Goal: Transaction & Acquisition: Book appointment/travel/reservation

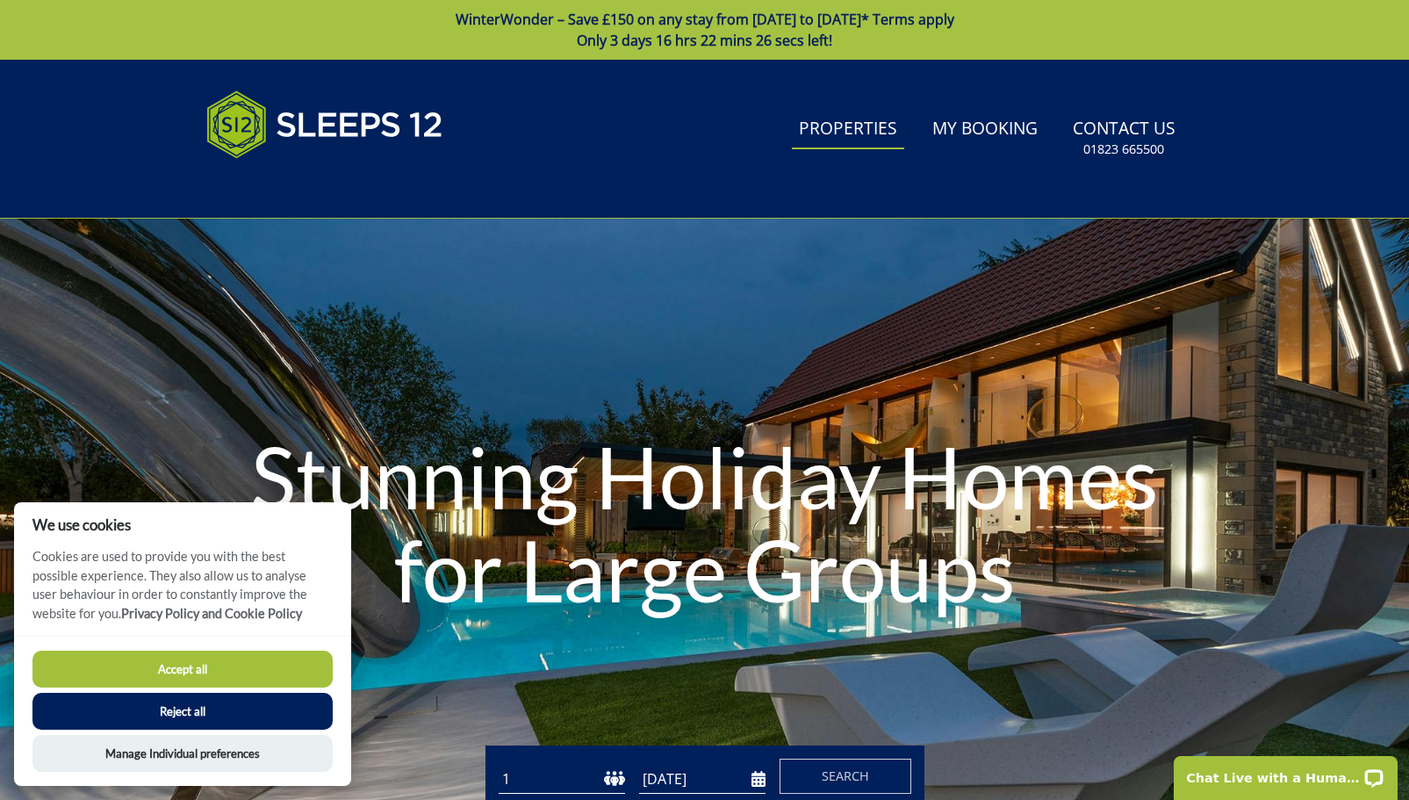
click at [826, 115] on link "Properties" at bounding box center [848, 130] width 112 height 40
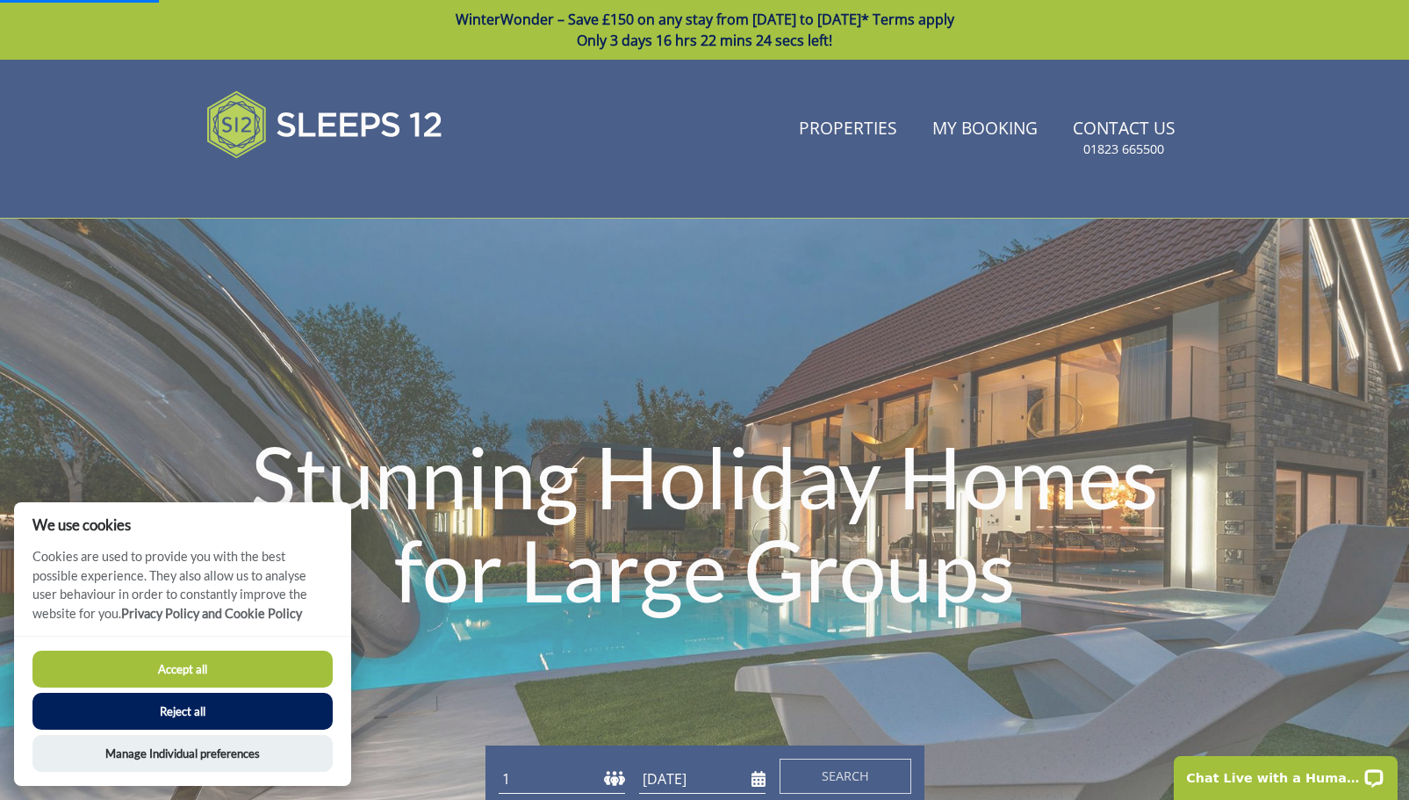
click at [159, 665] on button "Accept all" at bounding box center [182, 668] width 300 height 37
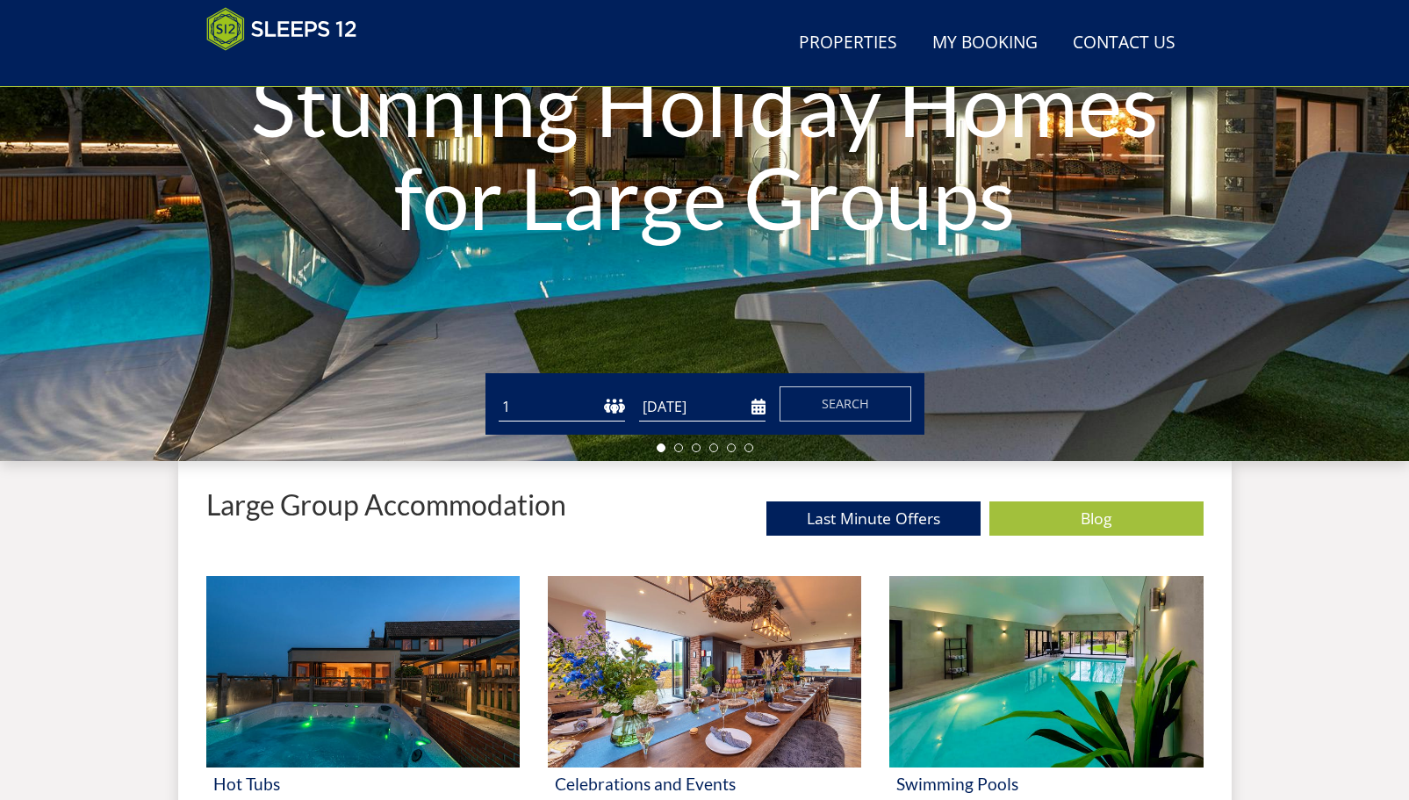
scroll to position [300, 0]
click at [598, 400] on select "1 2 3 4 5 6 7 8 9 10 11 12 13 14 15 16 17 18 19 20 21 22 23 24 25 26 27 28 29 3…" at bounding box center [562, 406] width 126 height 29
select select "14"
click at [499, 392] on select "1 2 3 4 5 6 7 8 9 10 11 12 13 14 15 16 17 18 19 20 21 22 23 24 25 26 27 28 29 3…" at bounding box center [562, 406] width 126 height 29
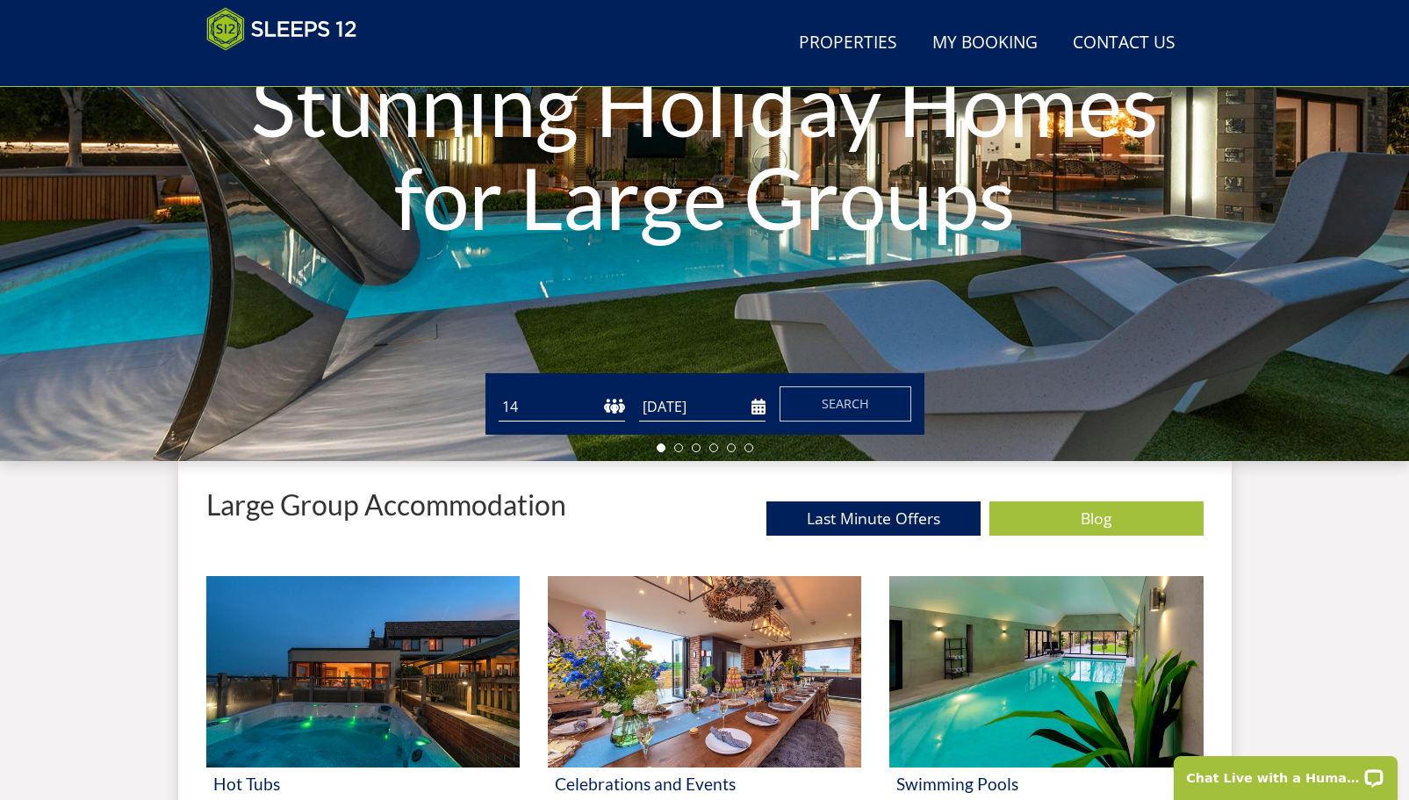
click at [602, 406] on select "1 2 3 4 5 6 7 8 9 10 11 12 13 14 15 16 17 18 19 20 21 22 23 24 25 26 27 28 29 3…" at bounding box center [562, 406] width 126 height 29
click at [499, 392] on select "1 2 3 4 5 6 7 8 9 10 11 12 13 14 15 16 17 18 19 20 21 22 23 24 25 26 27 28 29 3…" at bounding box center [562, 406] width 126 height 29
click at [660, 397] on input "[DATE]" at bounding box center [702, 406] width 126 height 29
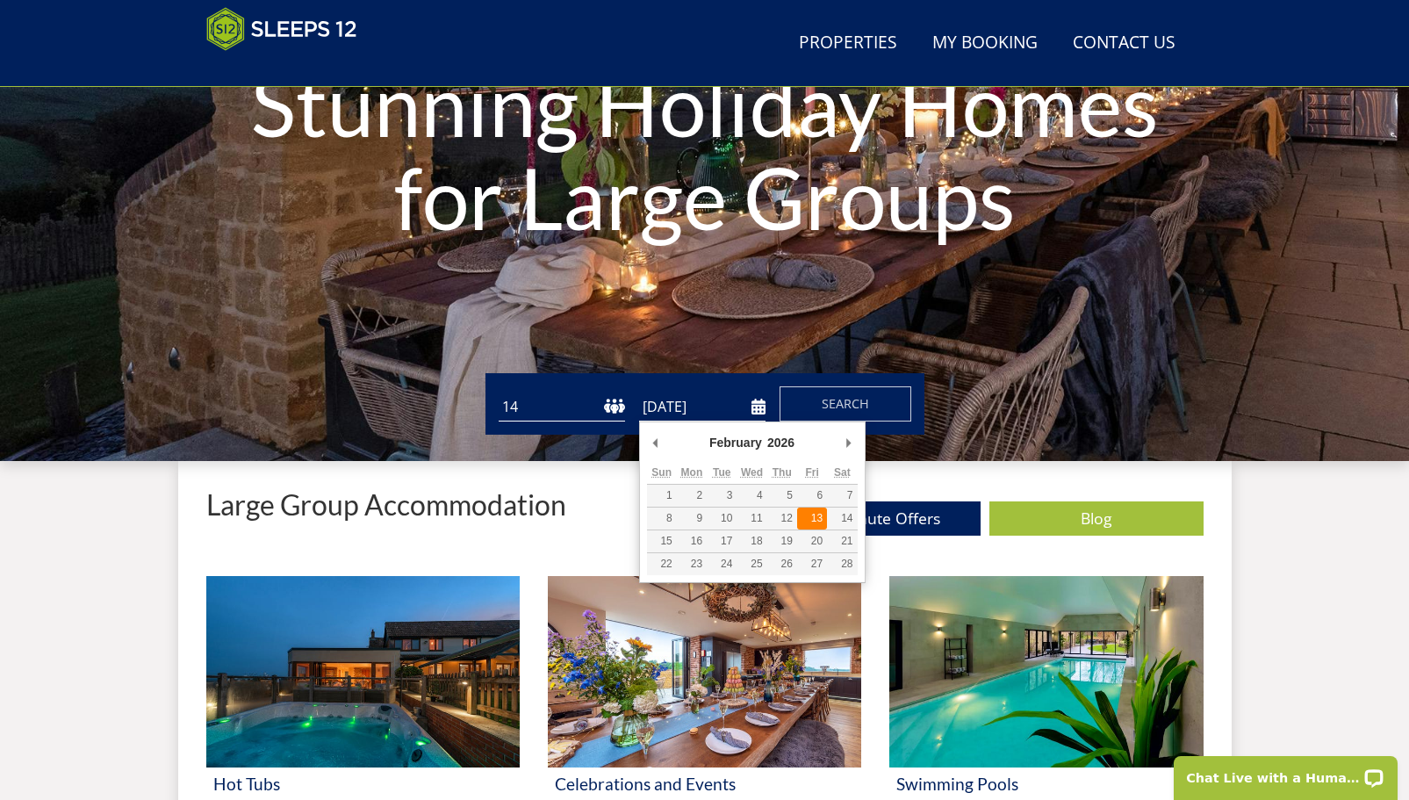
type input "[DATE]"
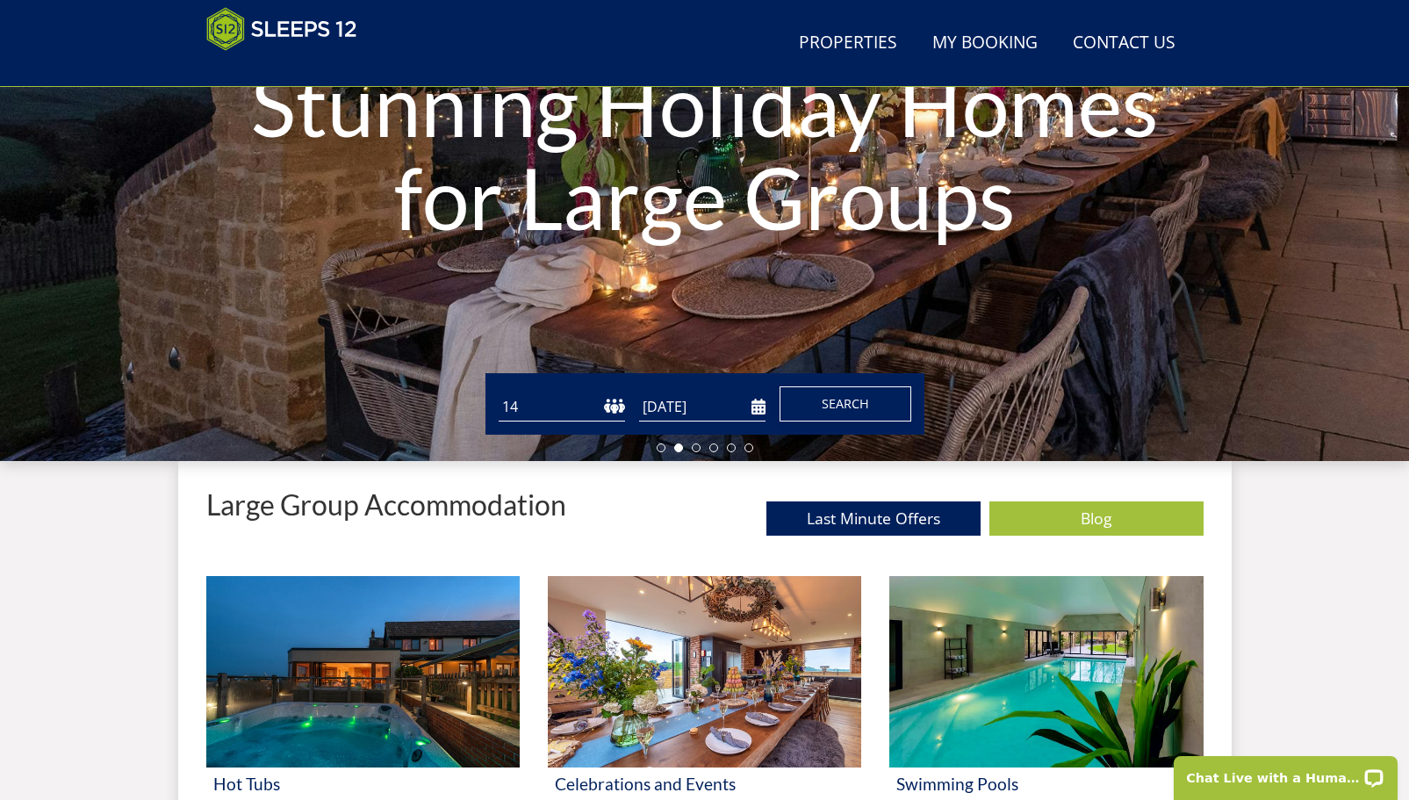
click at [824, 409] on span "Search" at bounding box center [845, 403] width 47 height 17
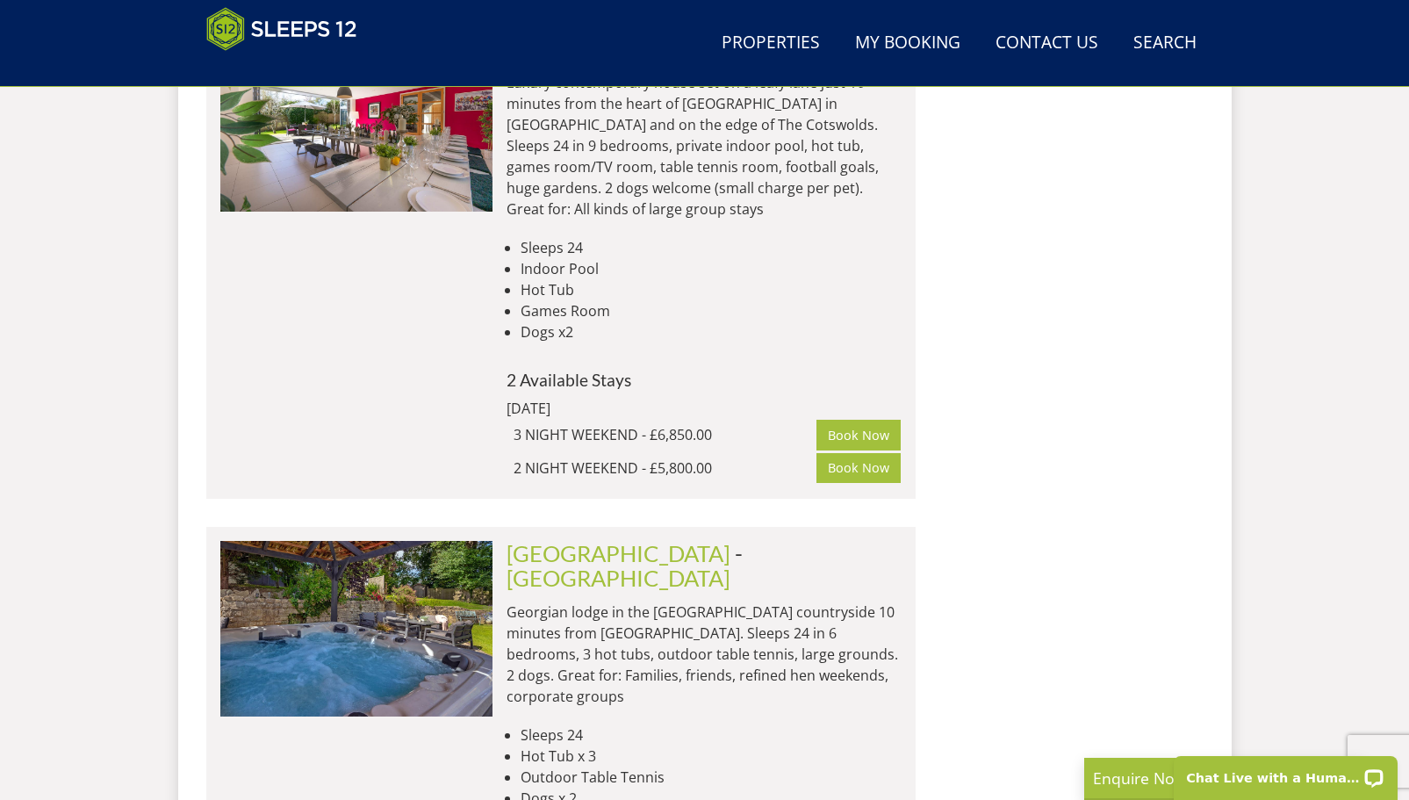
scroll to position [10200, 0]
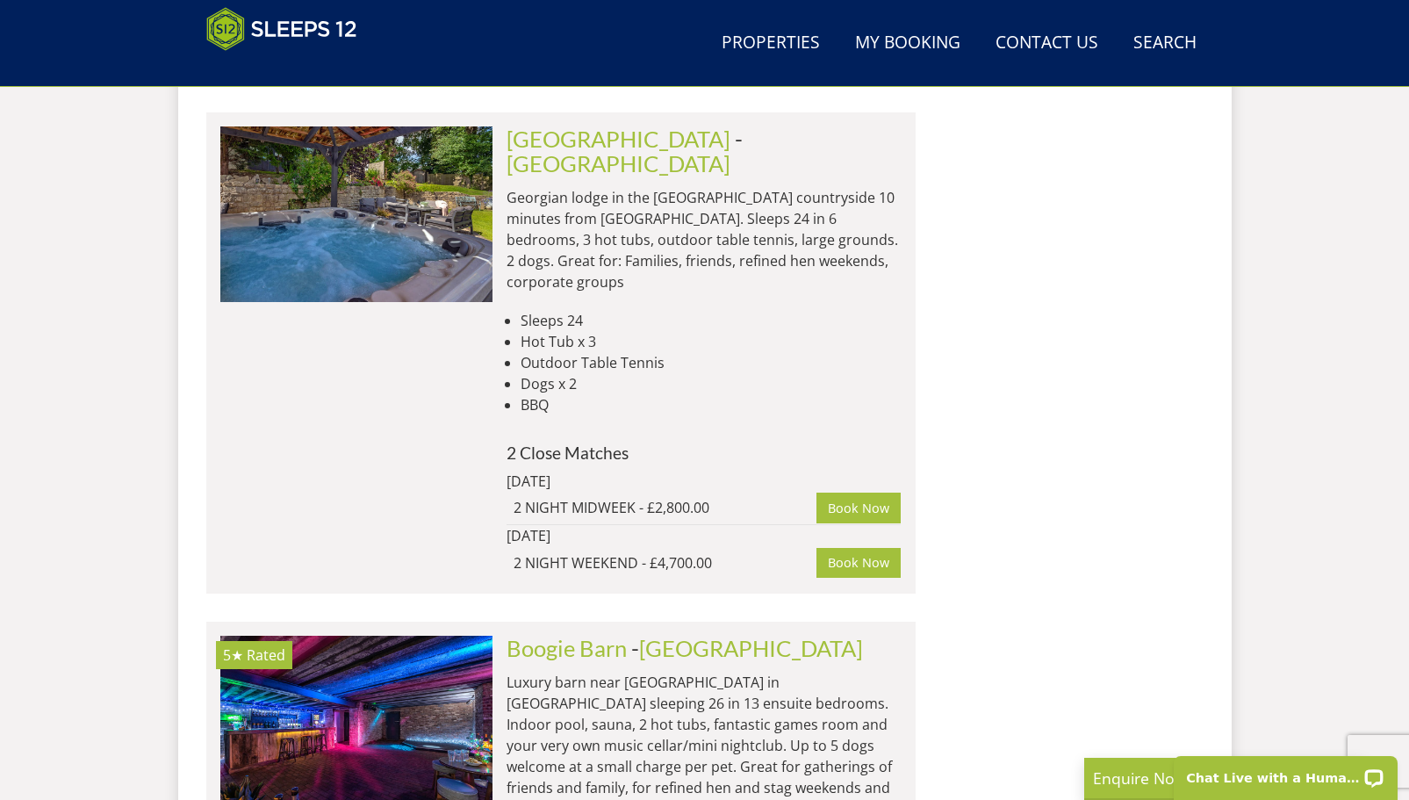
scroll to position [10669, 0]
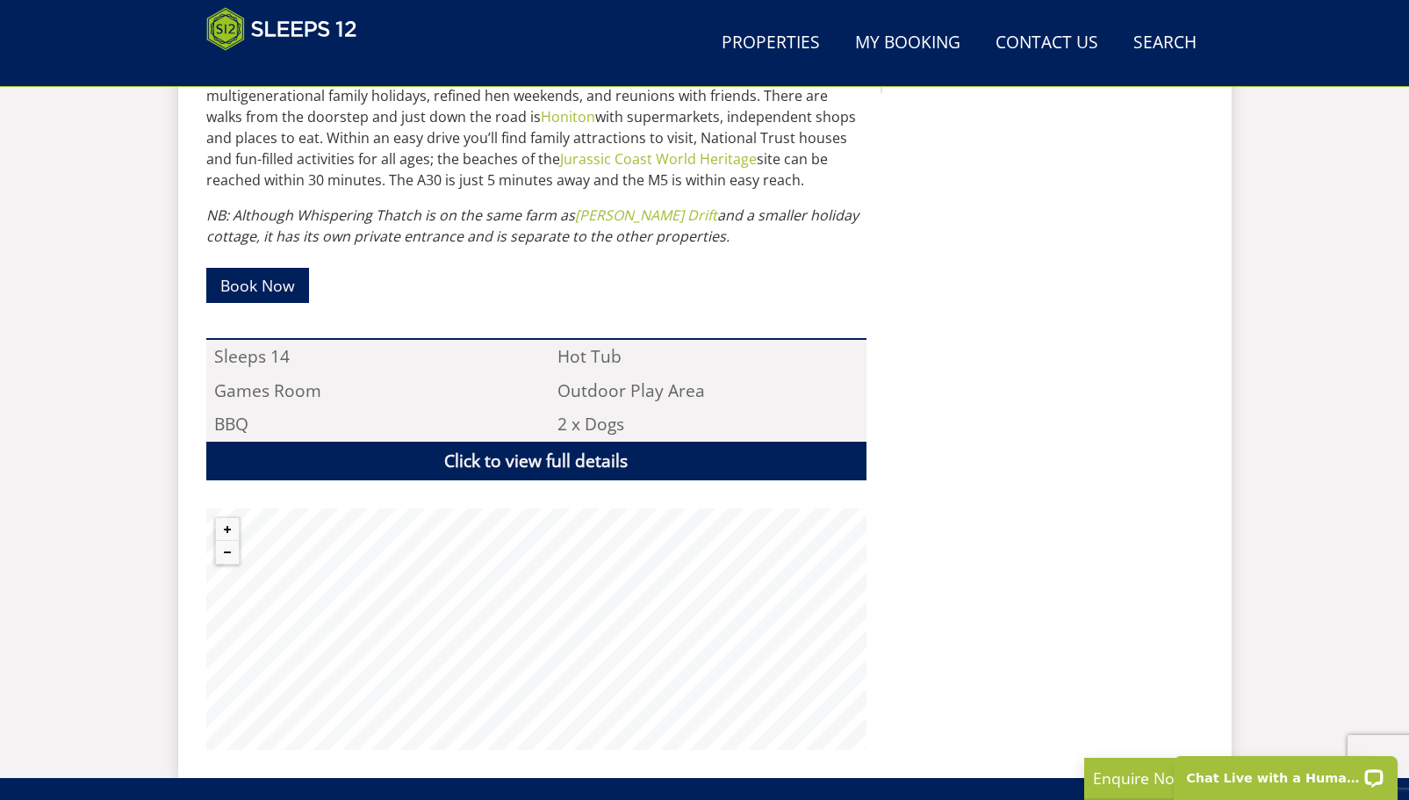
scroll to position [1069, 0]
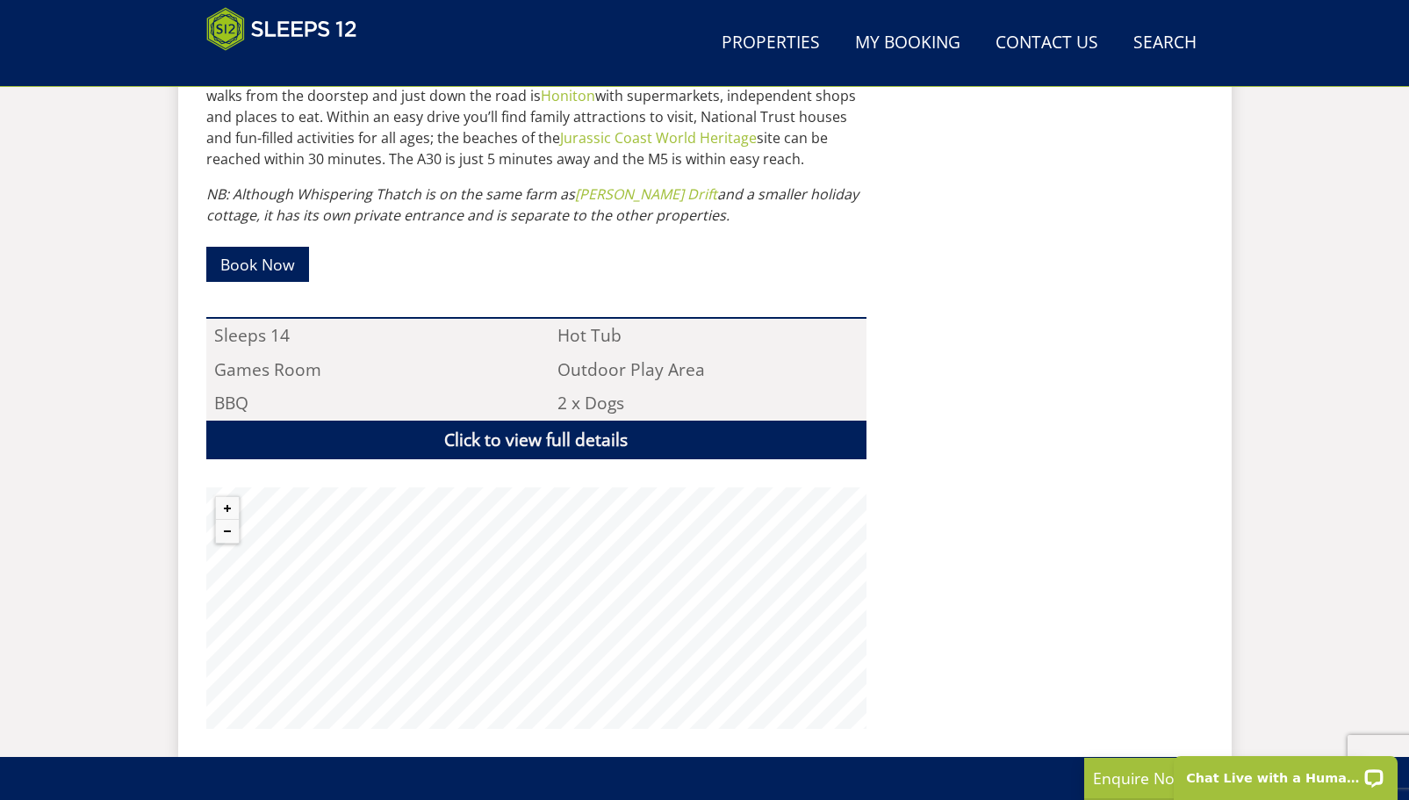
click at [219, 533] on button "Zoom out" at bounding box center [227, 531] width 23 height 23
click at [219, 532] on button "Zoom out" at bounding box center [227, 531] width 23 height 23
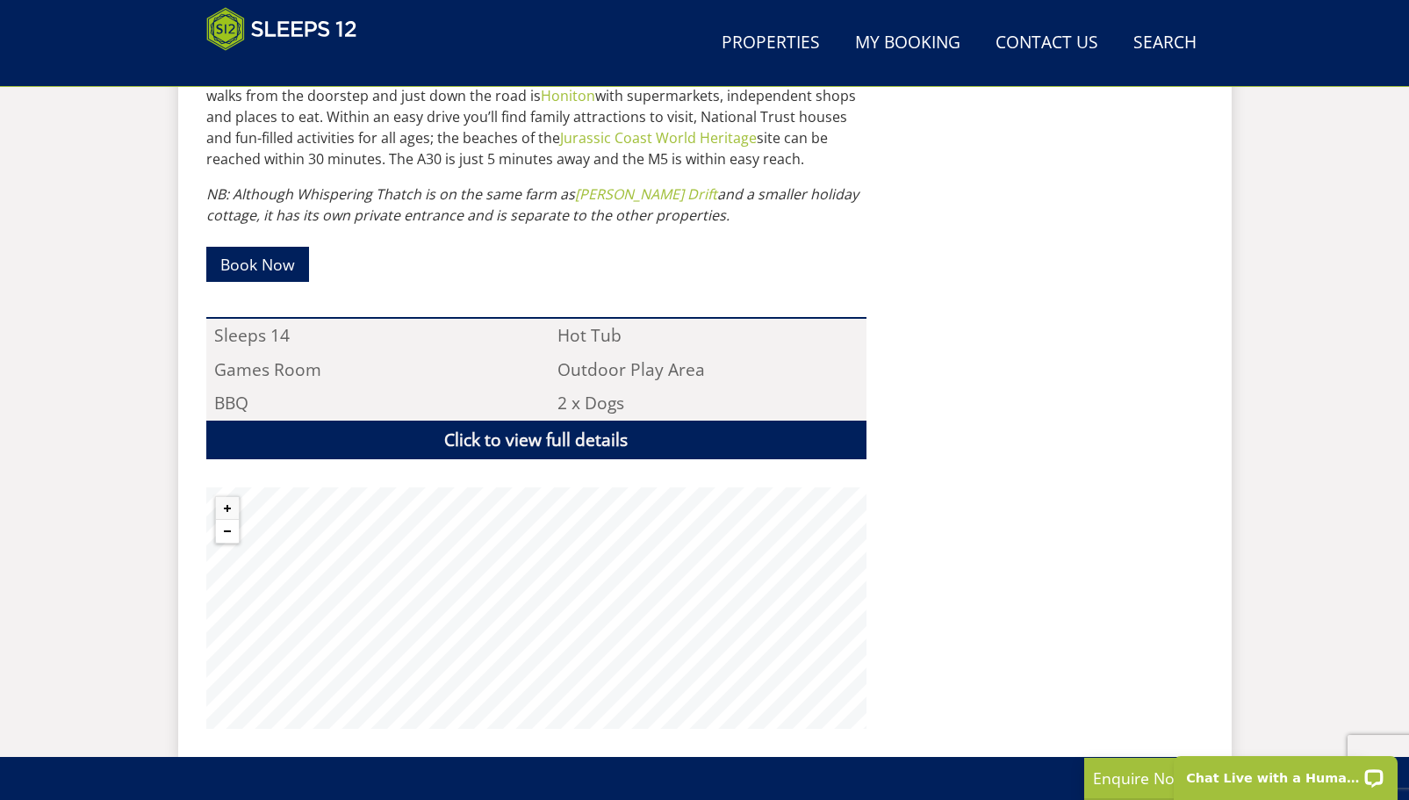
click at [219, 532] on button "Zoom out" at bounding box center [227, 531] width 23 height 23
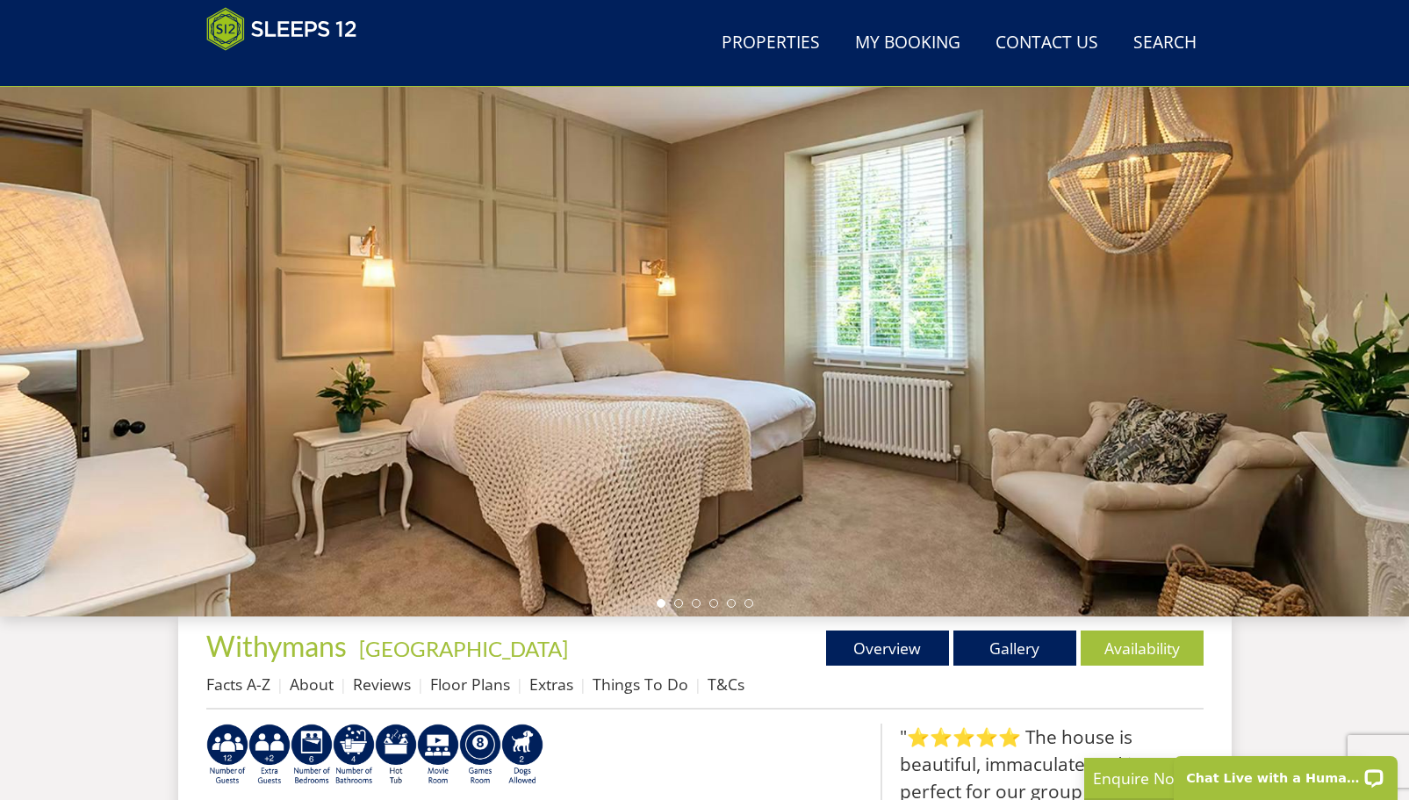
scroll to position [104, 0]
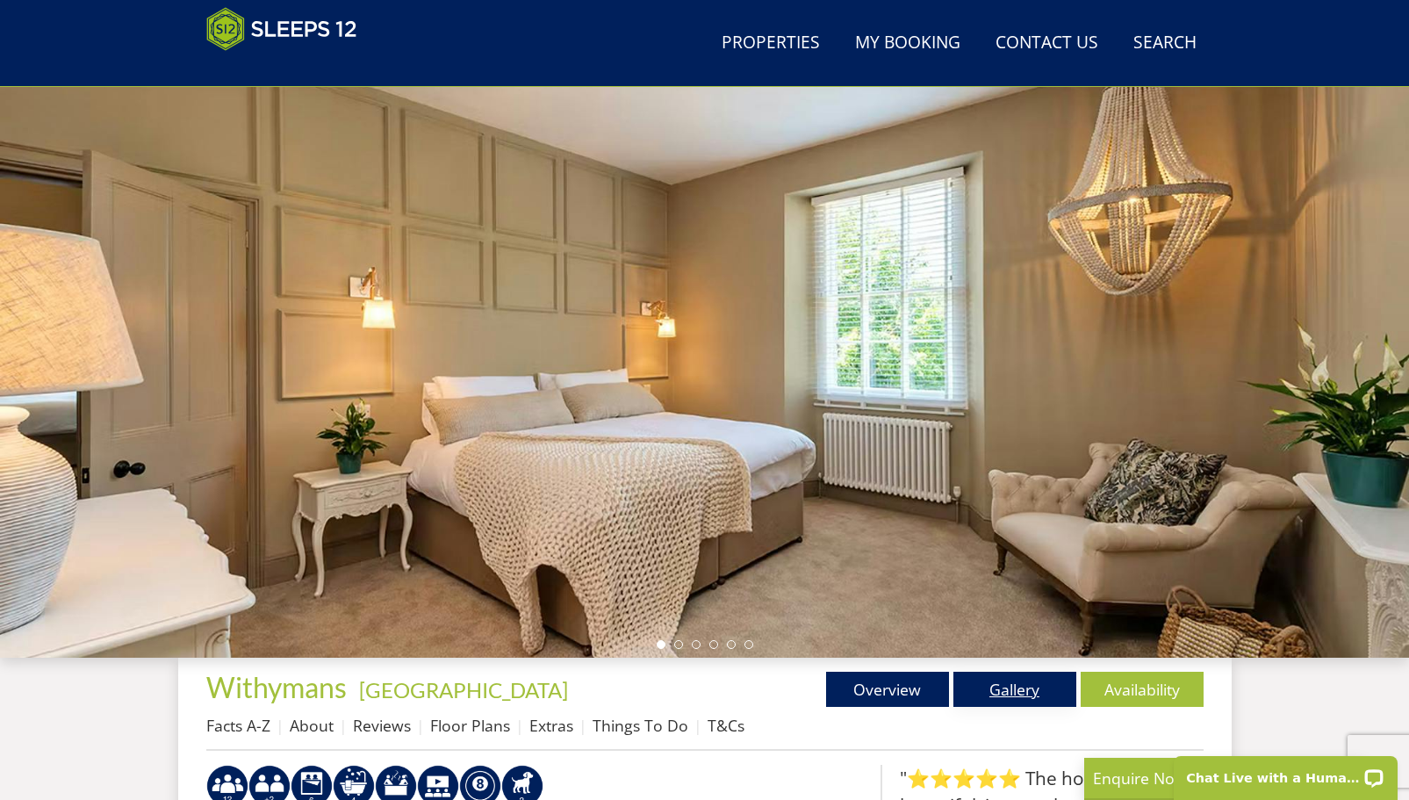
click at [979, 687] on link "Gallery" at bounding box center [1014, 689] width 123 height 35
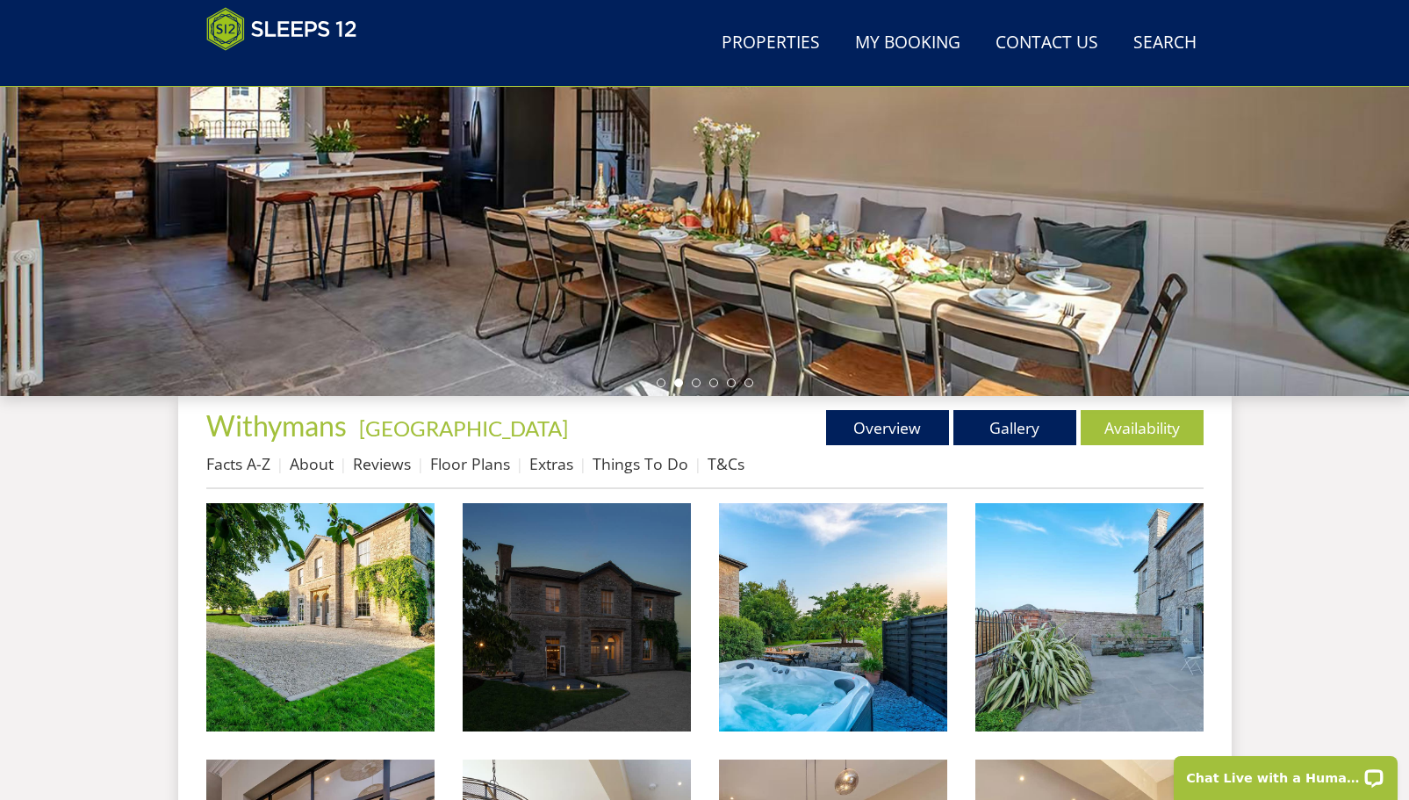
scroll to position [129, 0]
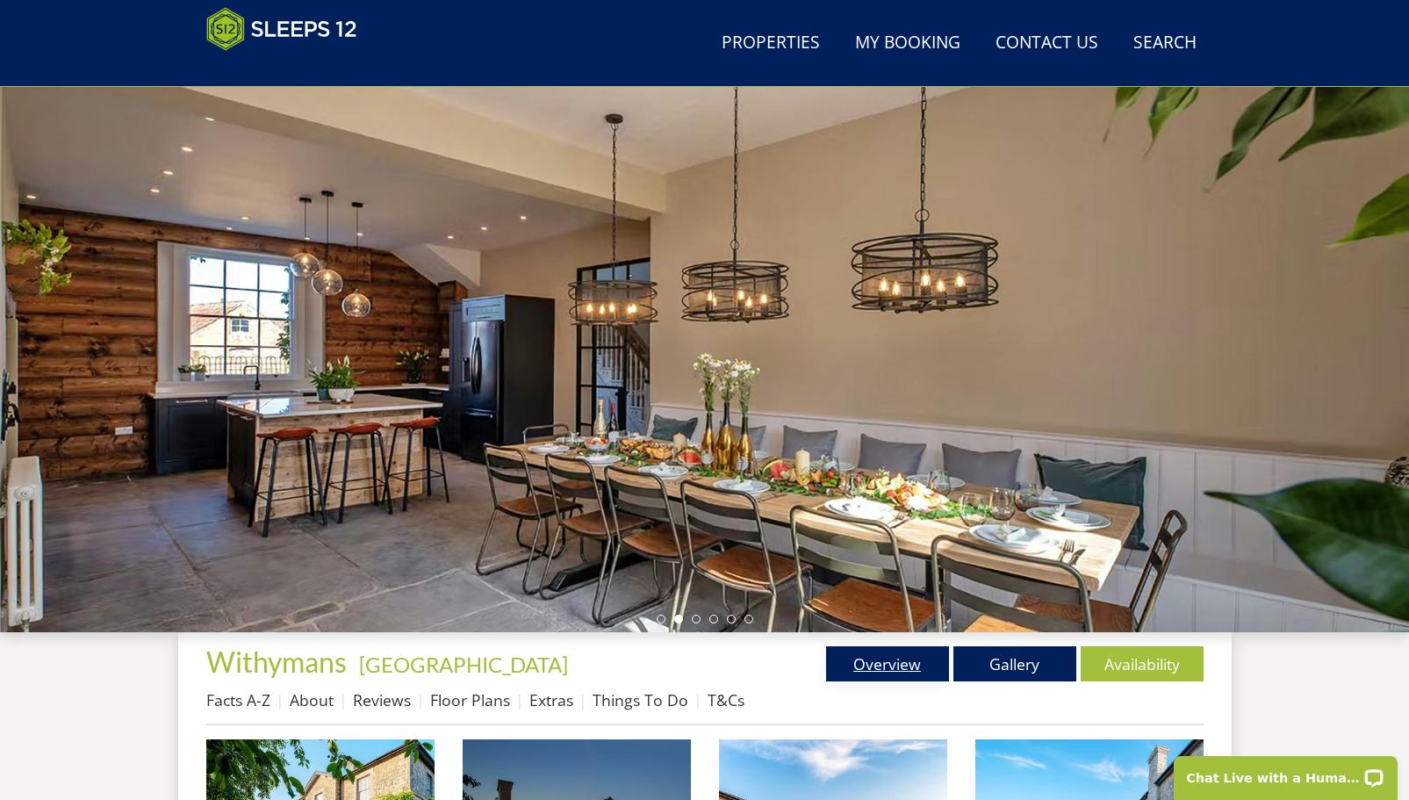
click at [902, 672] on link "Overview" at bounding box center [887, 663] width 123 height 35
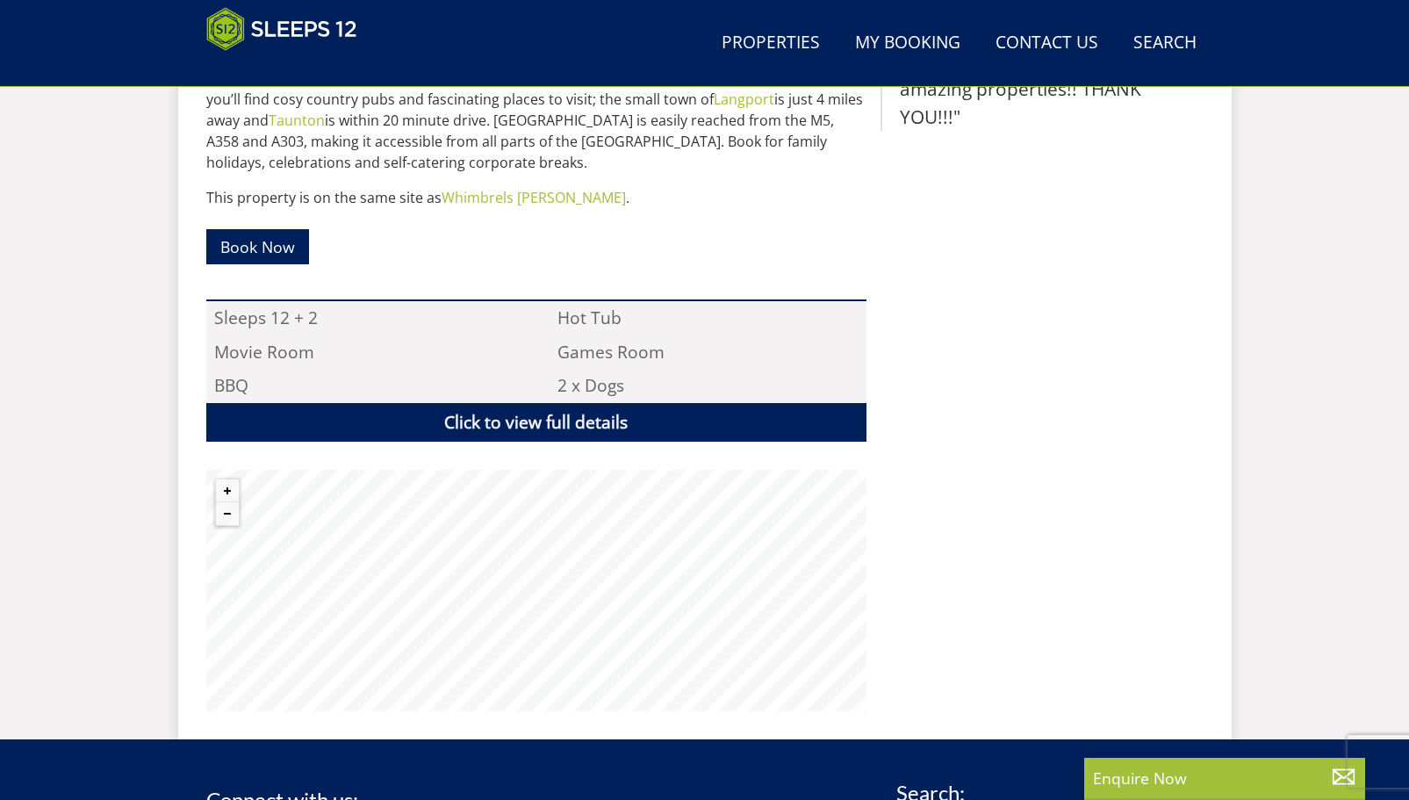
scroll to position [1097, 0]
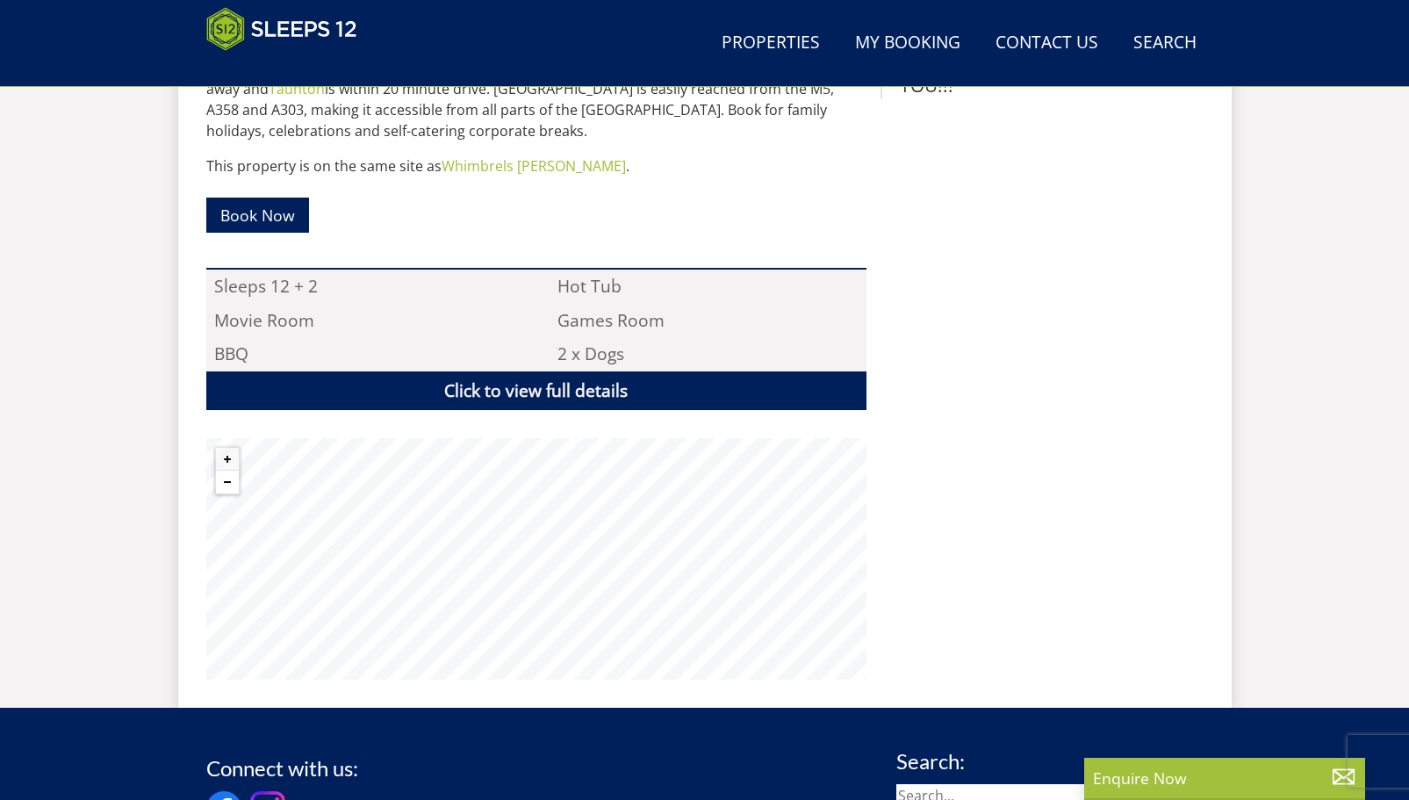
click at [224, 480] on button "Zoom out" at bounding box center [227, 482] width 23 height 23
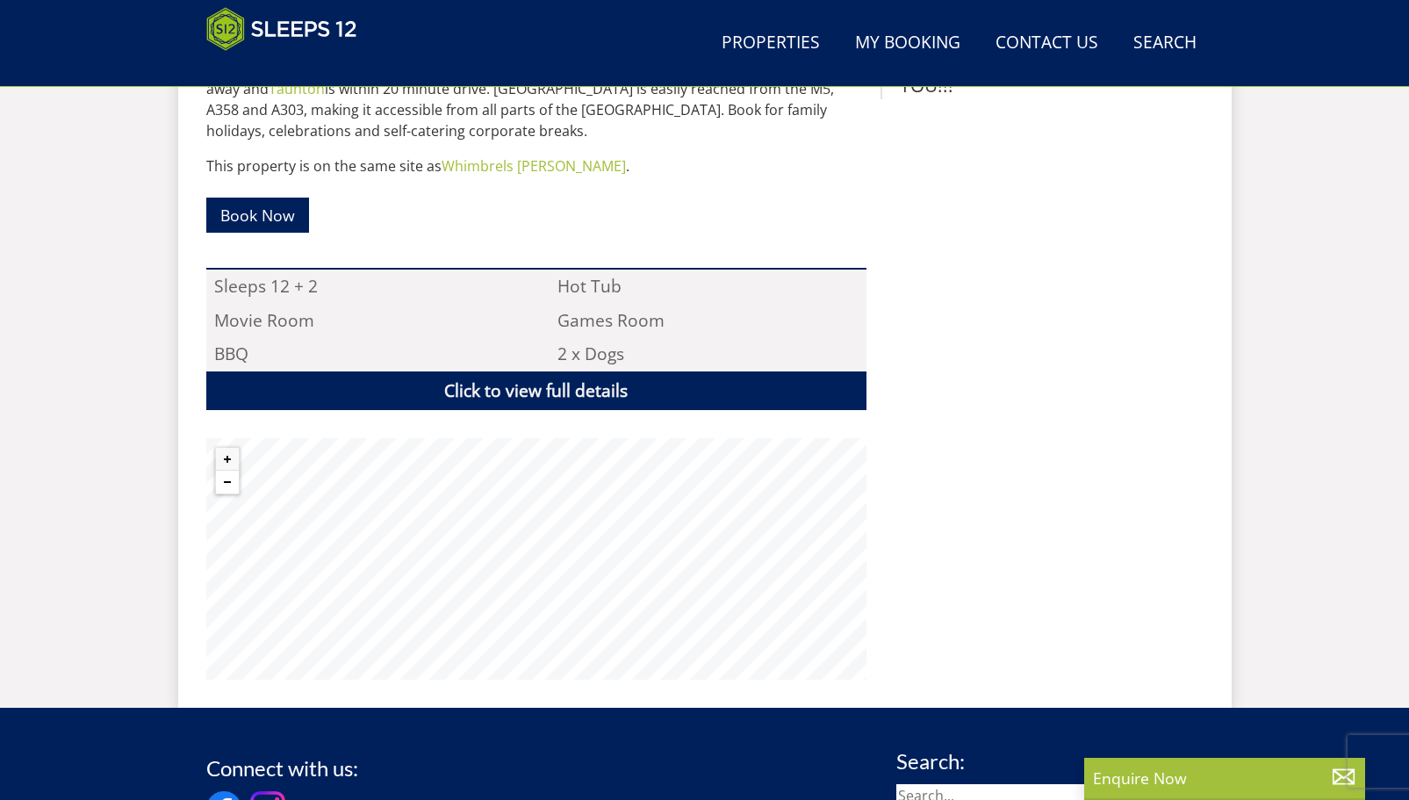
click at [224, 480] on button "Zoom out" at bounding box center [227, 482] width 23 height 23
